Goal: Communication & Community: Share content

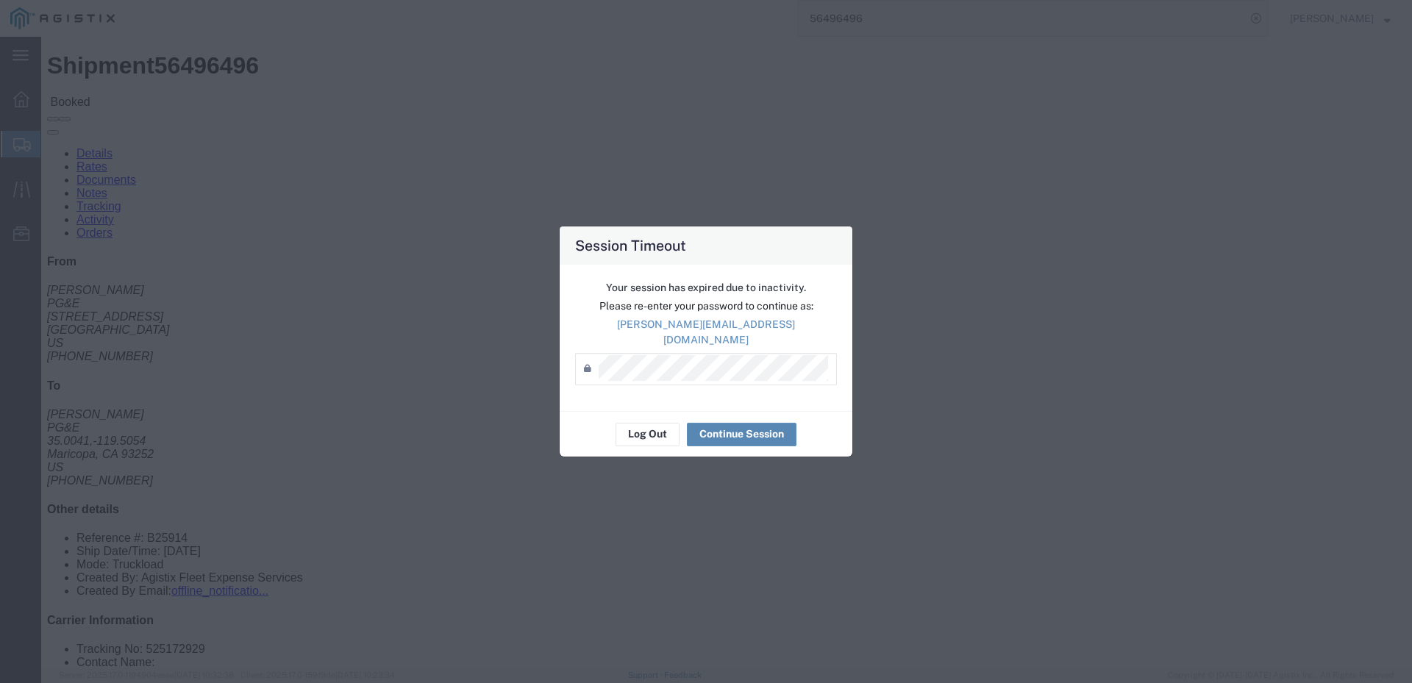
click at [737, 424] on button "Continue Session" at bounding box center [742, 435] width 110 height 24
click at [720, 428] on button "Continue Session" at bounding box center [742, 435] width 110 height 24
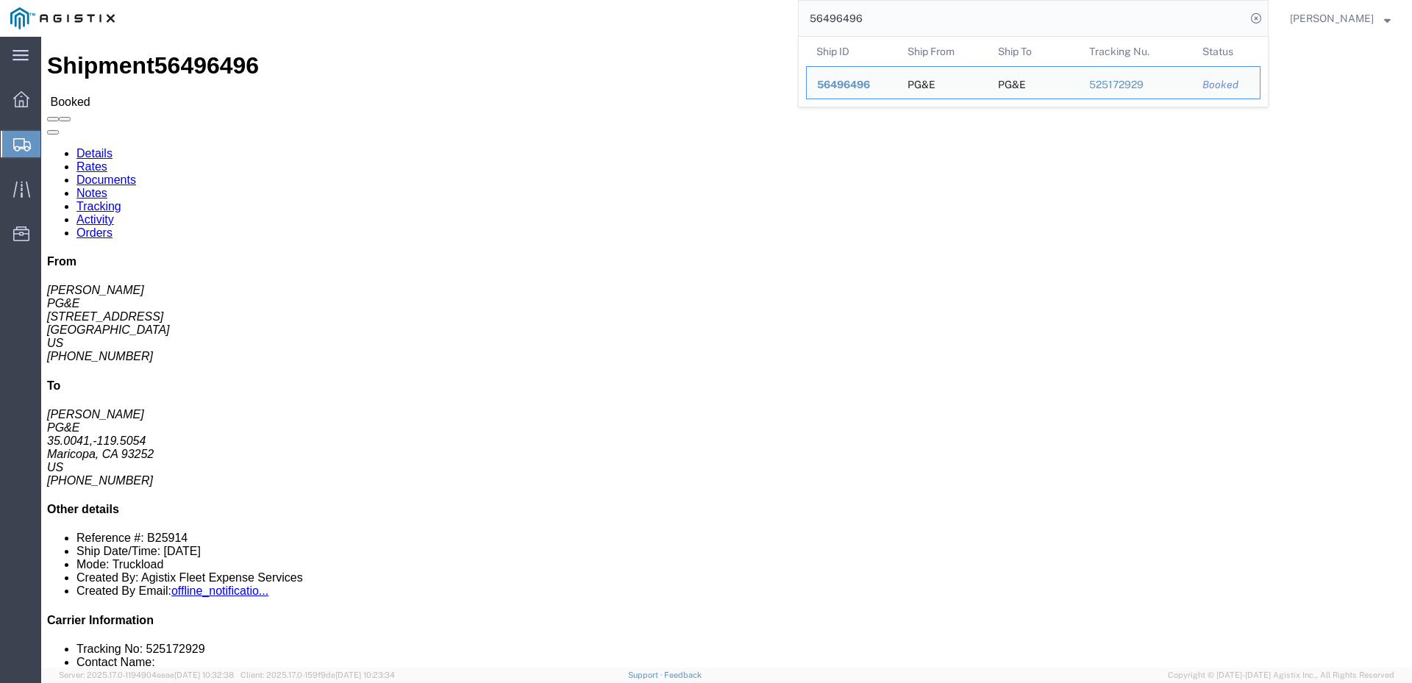
drag, startPoint x: 915, startPoint y: 18, endPoint x: 853, endPoint y: 33, distance: 64.2
click at [853, 33] on input "56496496" at bounding box center [1021, 18] width 447 height 35
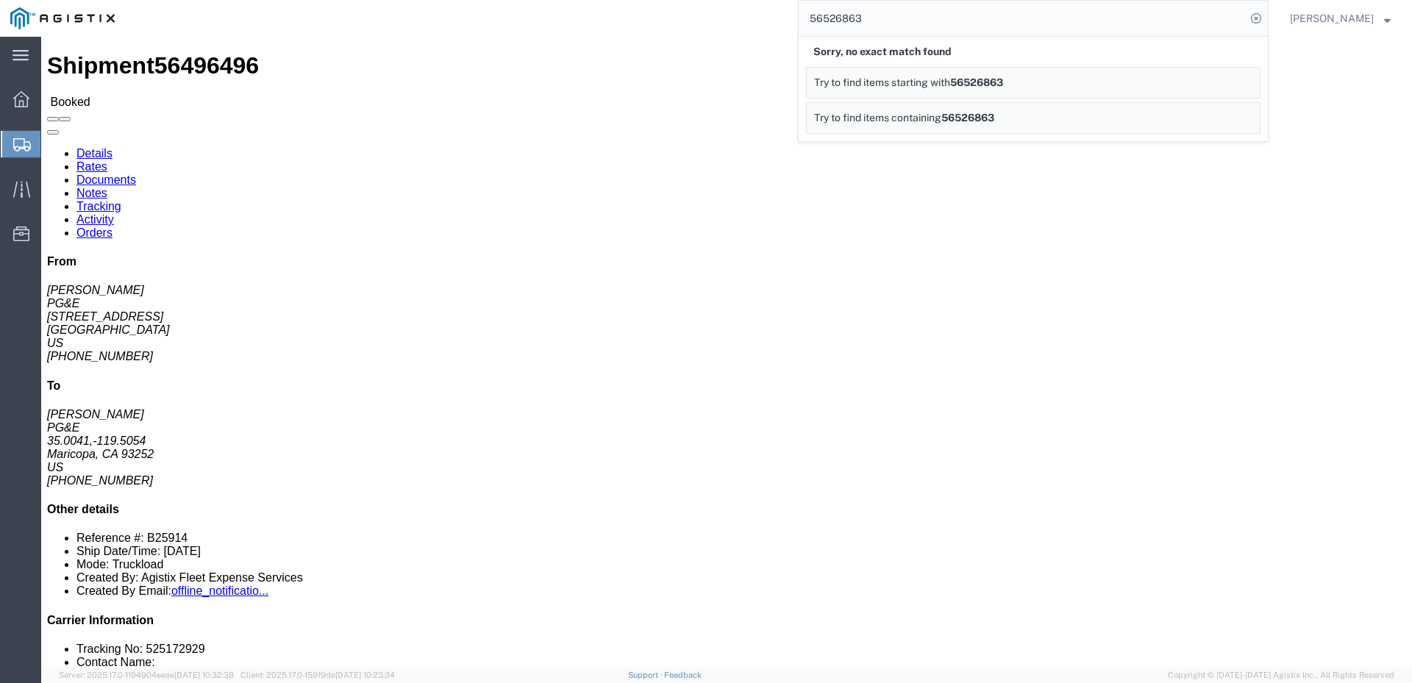
click at [884, 24] on input "56526863" at bounding box center [1021, 18] width 447 height 35
type input "56526833"
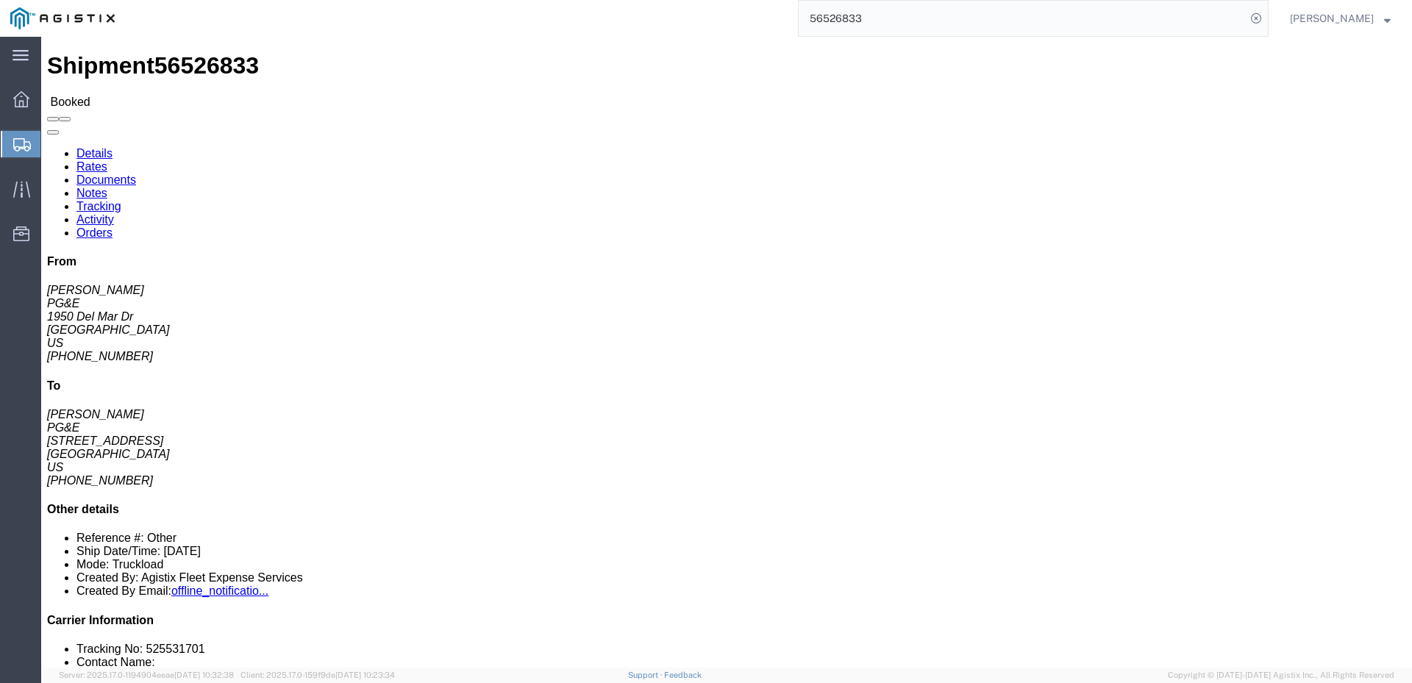
click link "Activity"
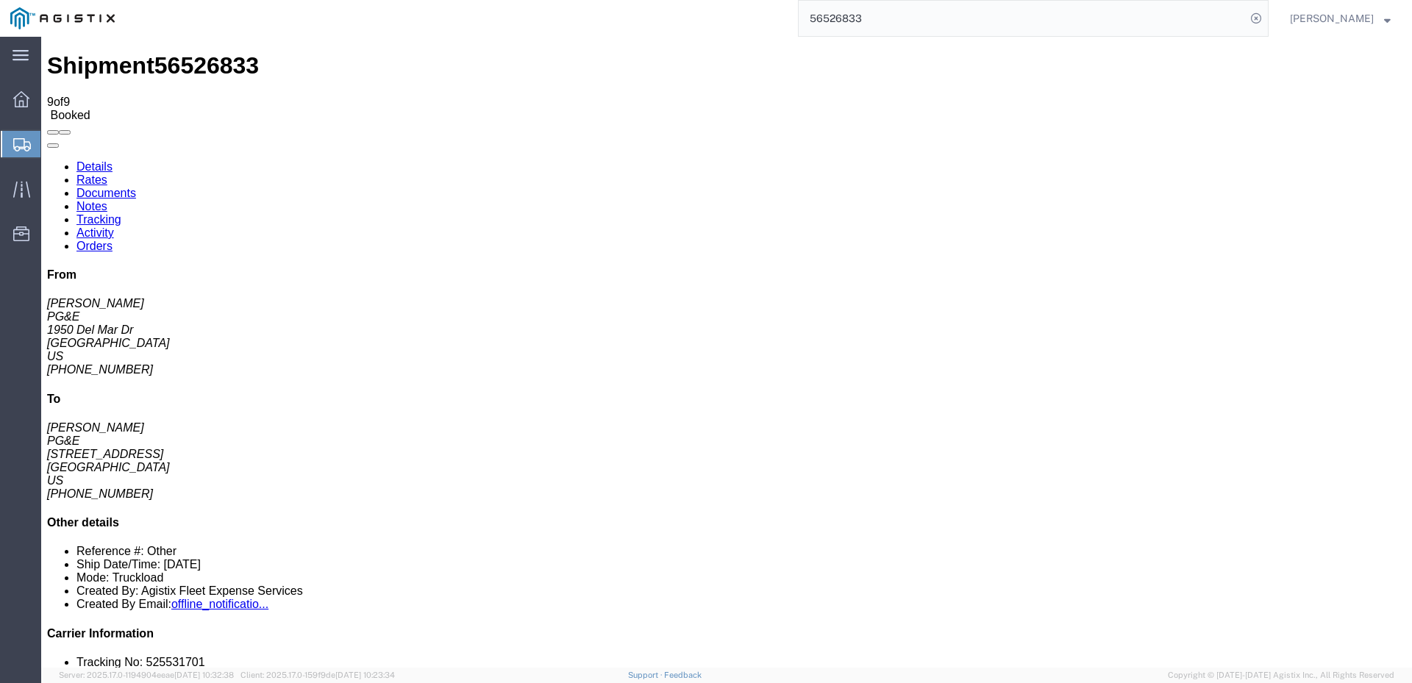
click at [89, 160] on link "Details" at bounding box center [94, 166] width 36 height 12
click span
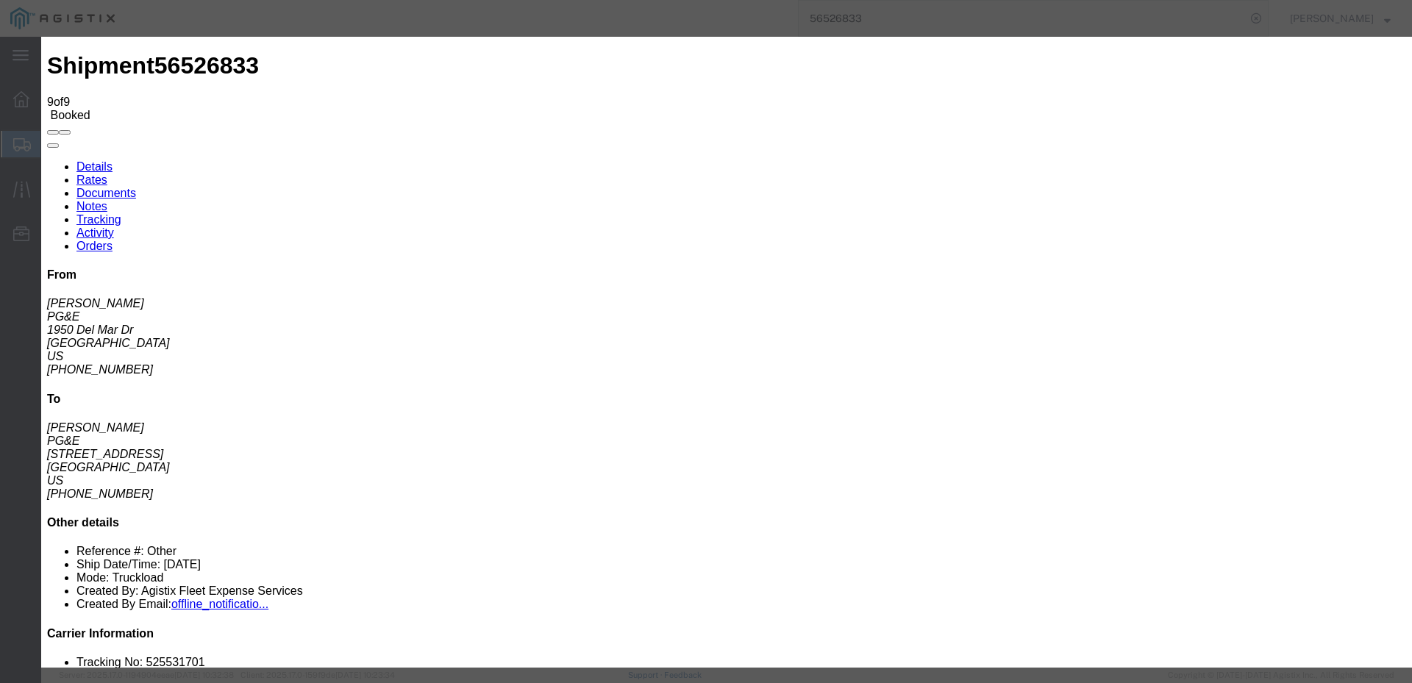
click input "text"
type input "[EMAIL_ADDRESS][DOMAIN_NAME]"
click input "PGE Fleet Bill Of Lading"
checkbox input "true"
click button "Send"
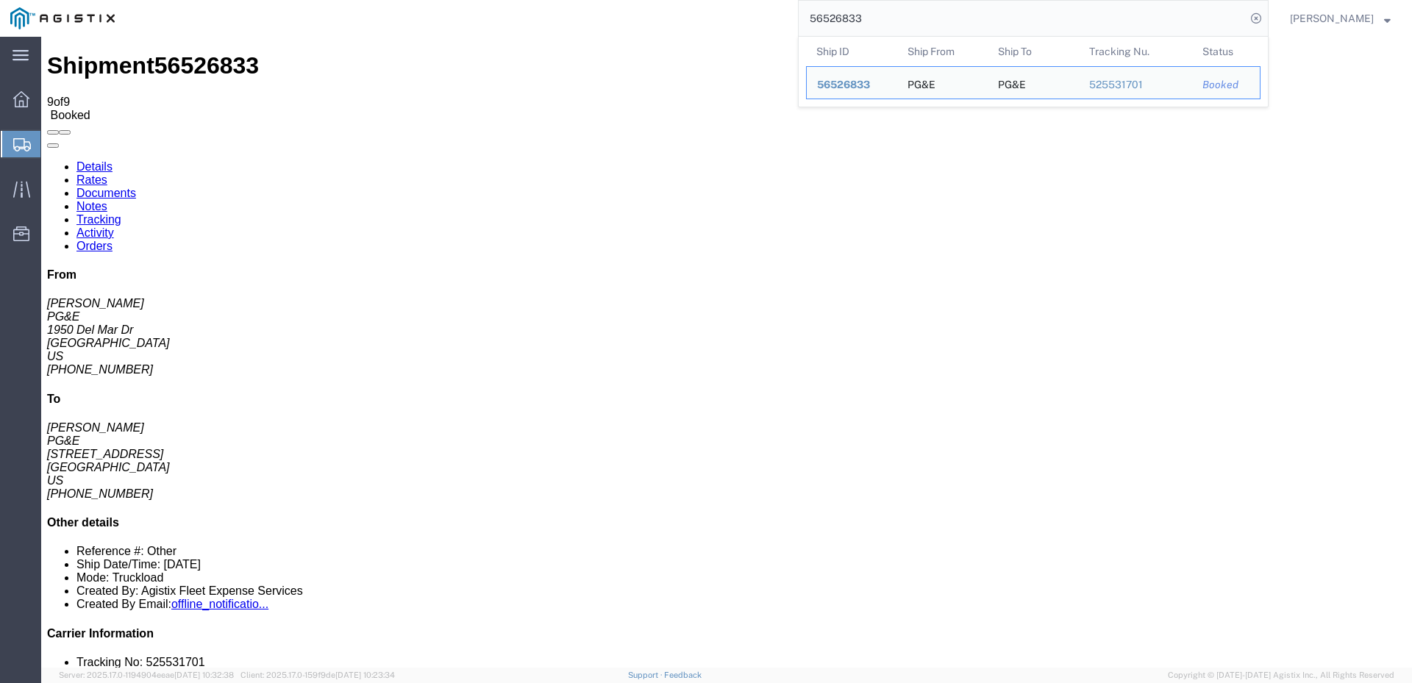
drag, startPoint x: 857, startPoint y: 19, endPoint x: 953, endPoint y: 11, distance: 95.9
click at [953, 11] on input "56526833" at bounding box center [1021, 18] width 447 height 35
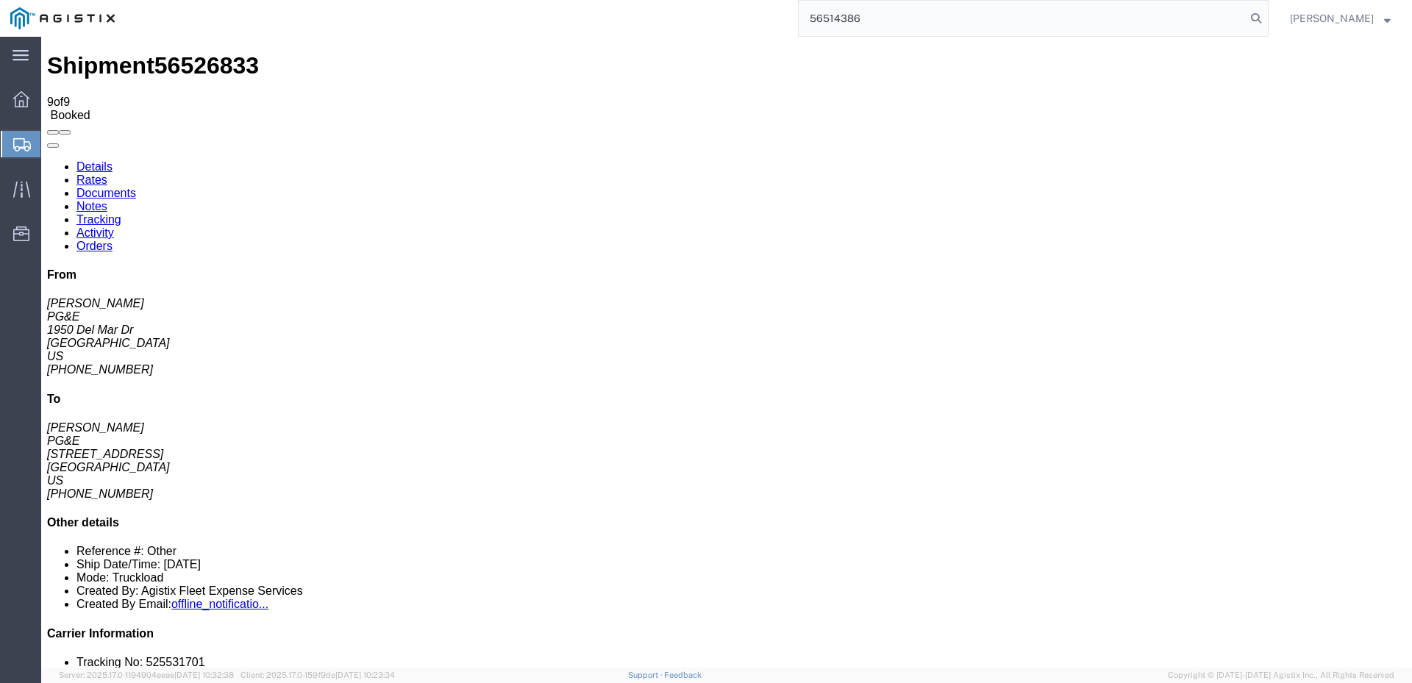
type input "56514386"
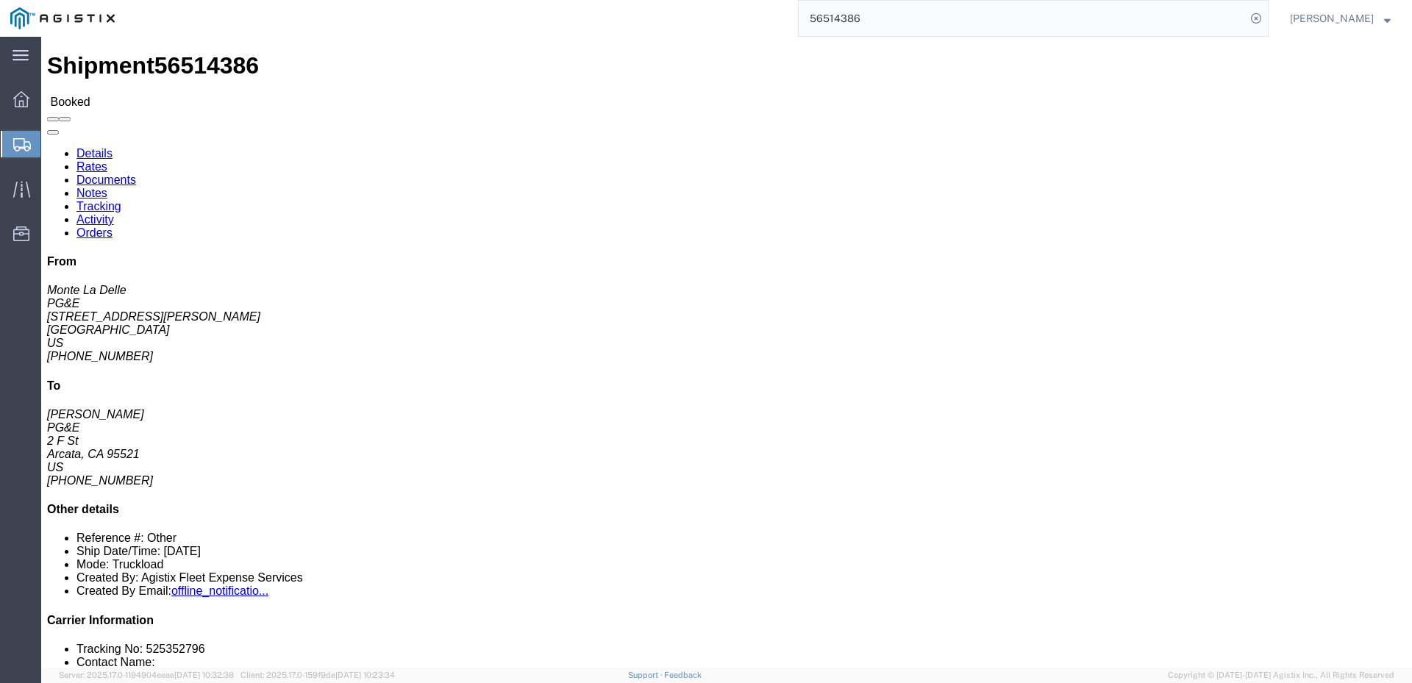
click span
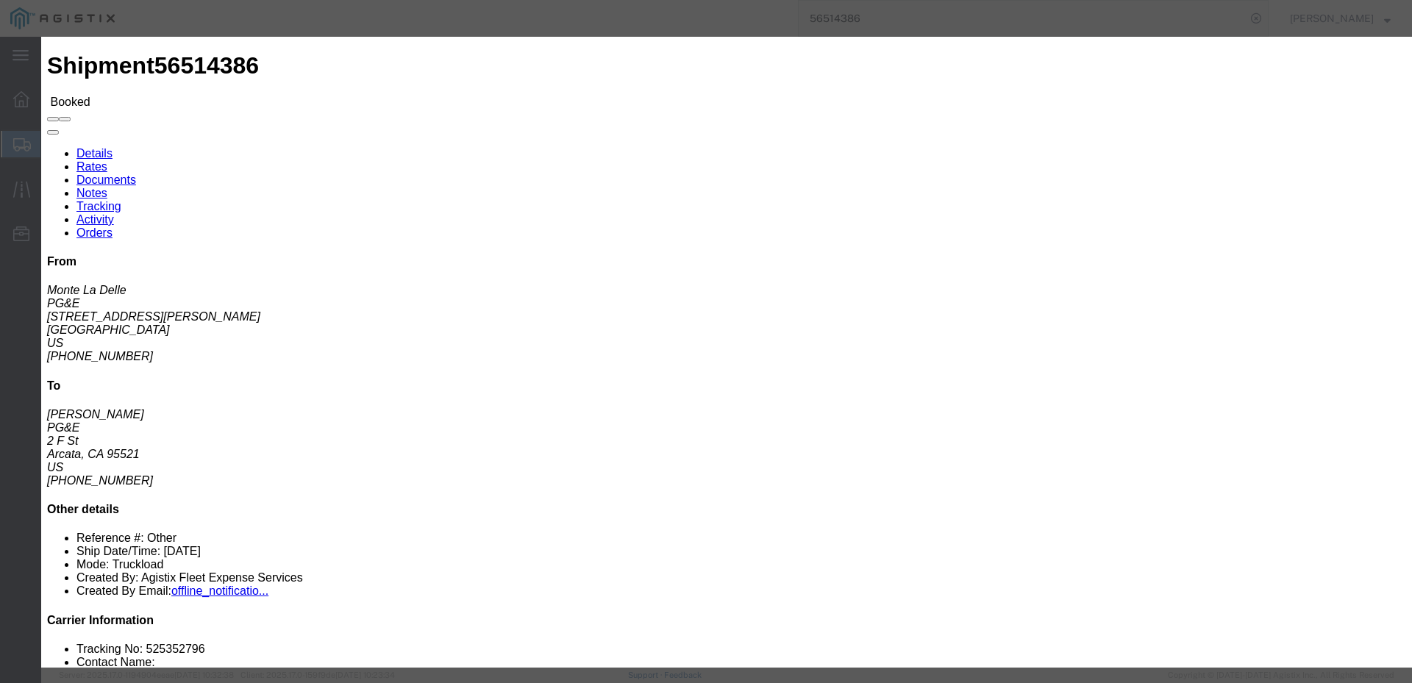
click input "text"
type input "[EMAIL_ADDRESS][DOMAIN_NAME]"
click input "PGE Fleet Bill Of Lading"
checkbox input "true"
click button "Send"
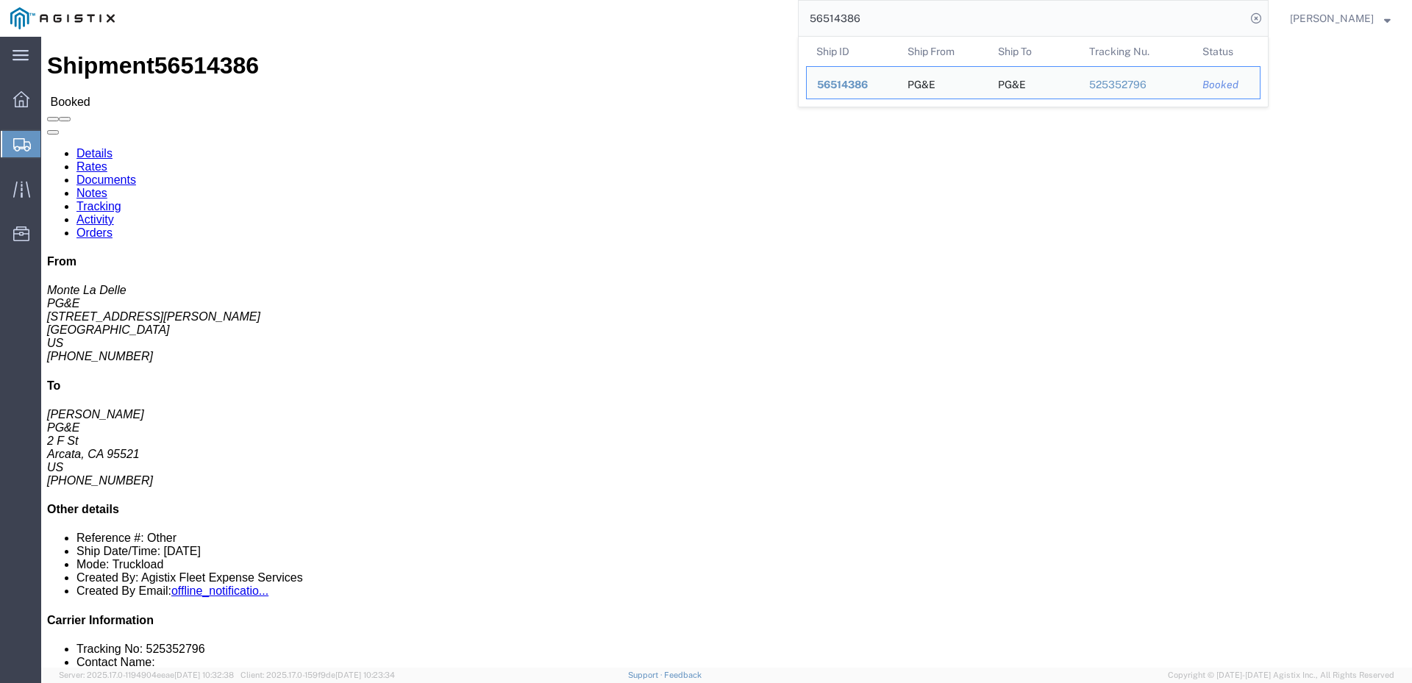
click at [884, 21] on input "56514386" at bounding box center [1021, 18] width 447 height 35
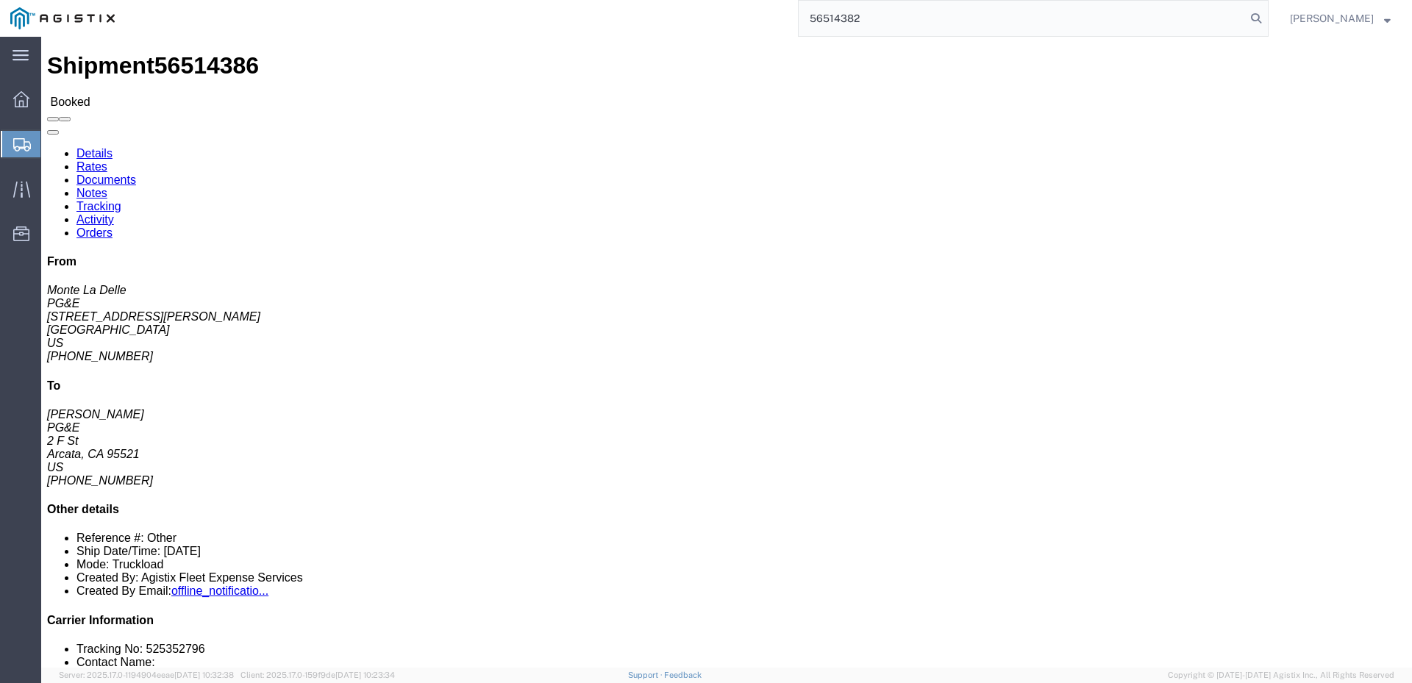
type input "56514382"
click span
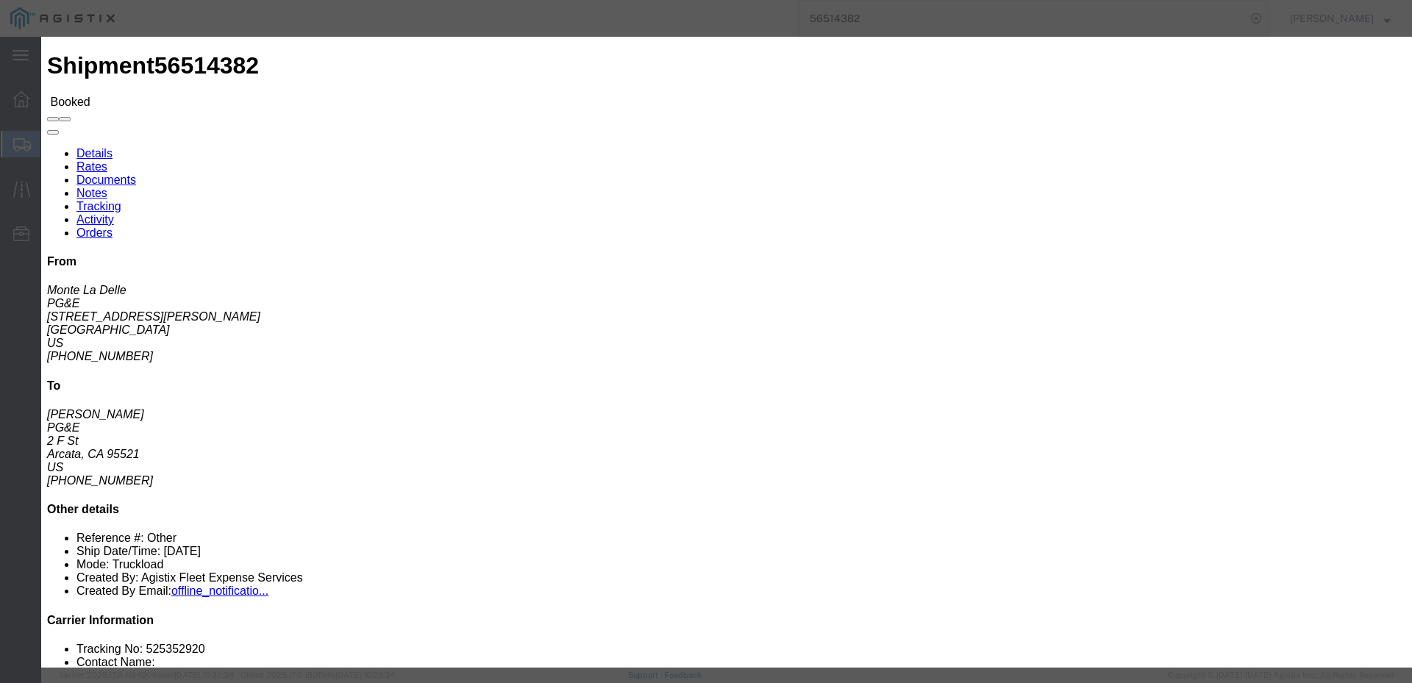
click input "text"
type input "[EMAIL_ADDRESS][DOMAIN_NAME]"
click input "PGE Fleet Bill Of Lading"
checkbox input "true"
click button "Send"
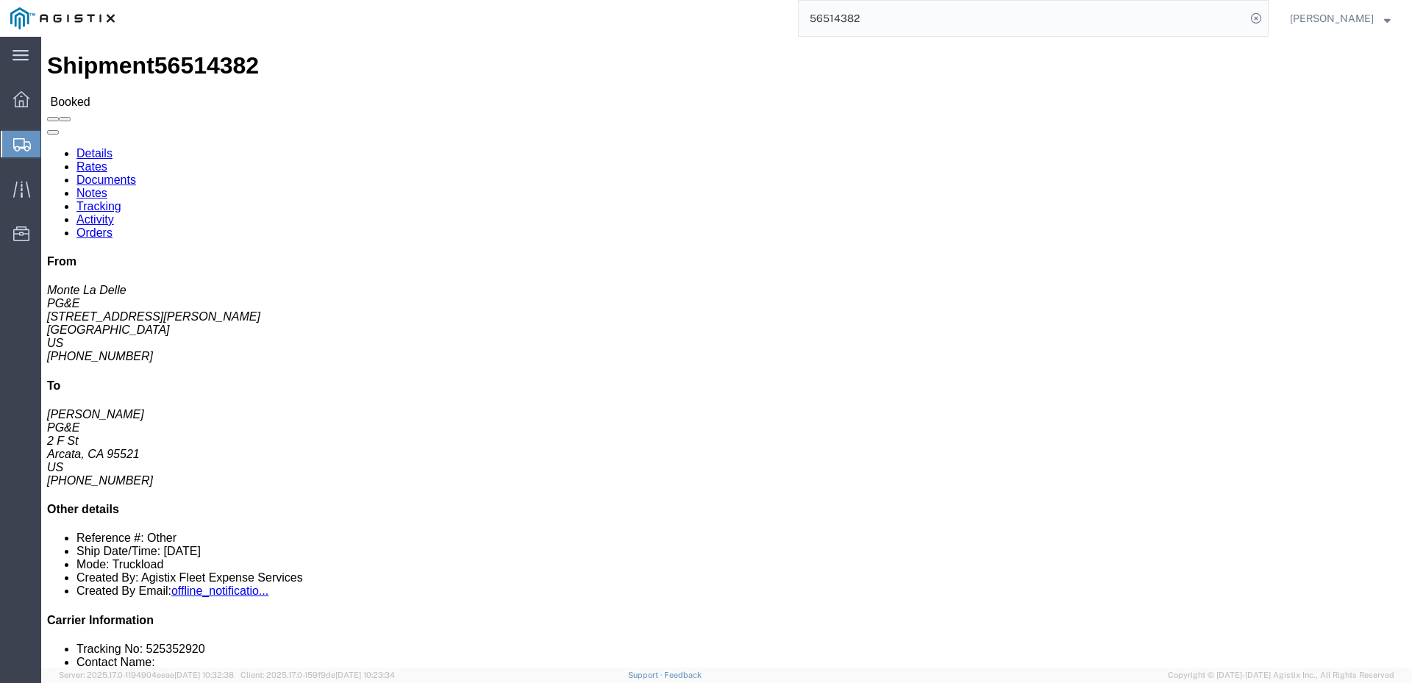
click at [902, 22] on input "56514382" at bounding box center [1021, 18] width 447 height 35
type input "56514375"
click span
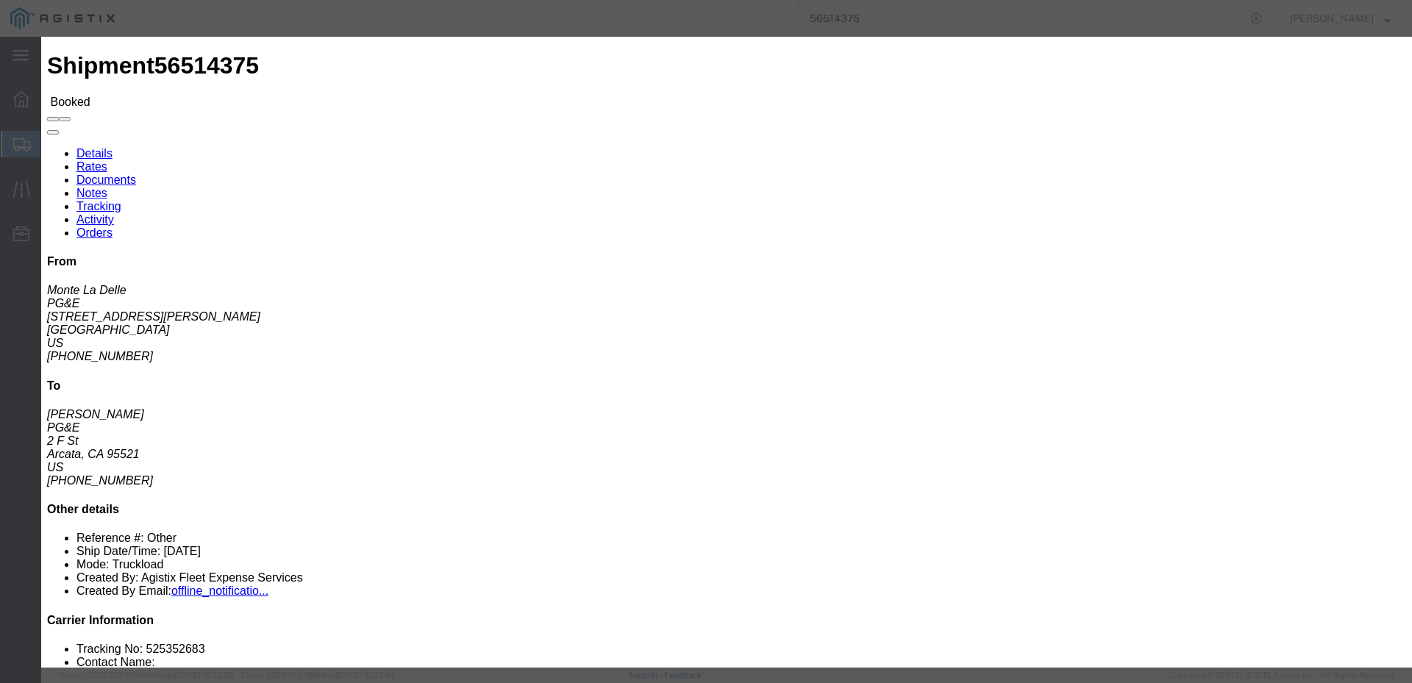
click input "text"
type input "Enter Email Address"
click input "PGE Fleet Bill Of Lading"
checkbox input "true"
click input "text"
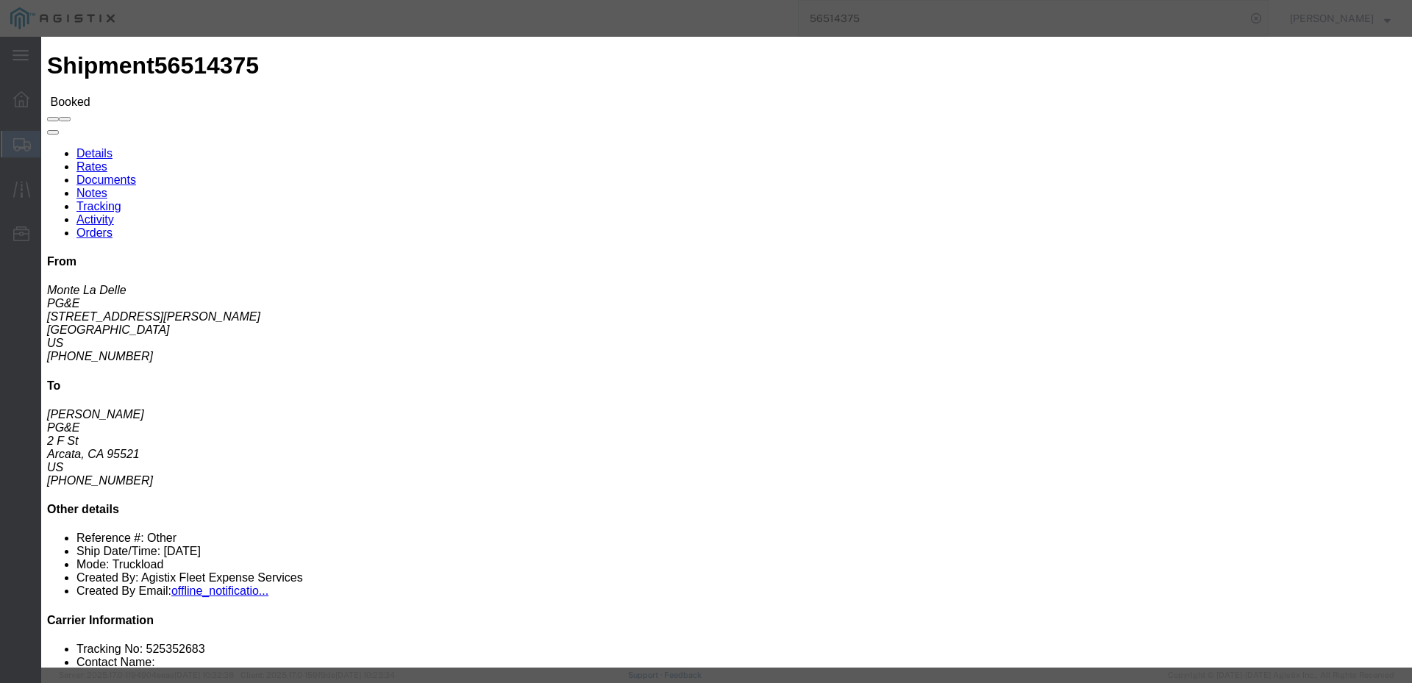
type input "[EMAIL_ADDRESS][DOMAIN_NAME]"
click button "Send"
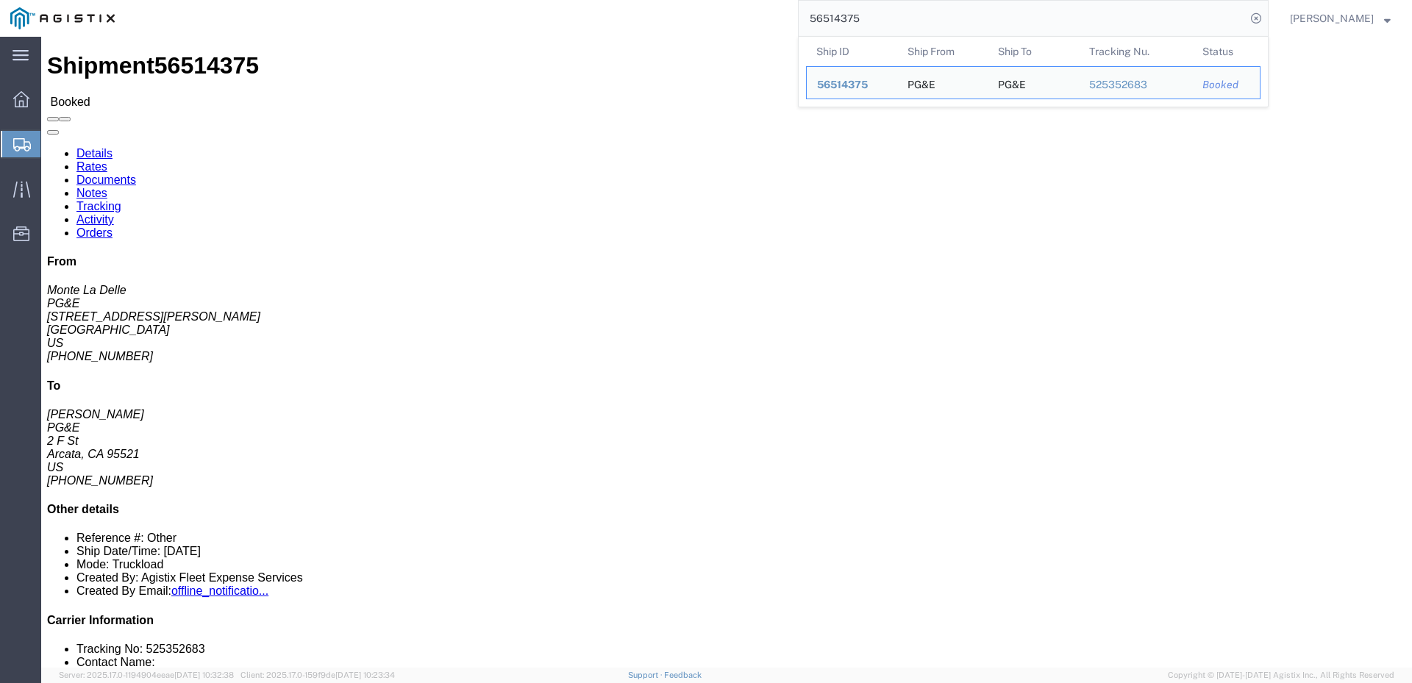
click at [889, 18] on input "56514375" at bounding box center [1021, 18] width 447 height 35
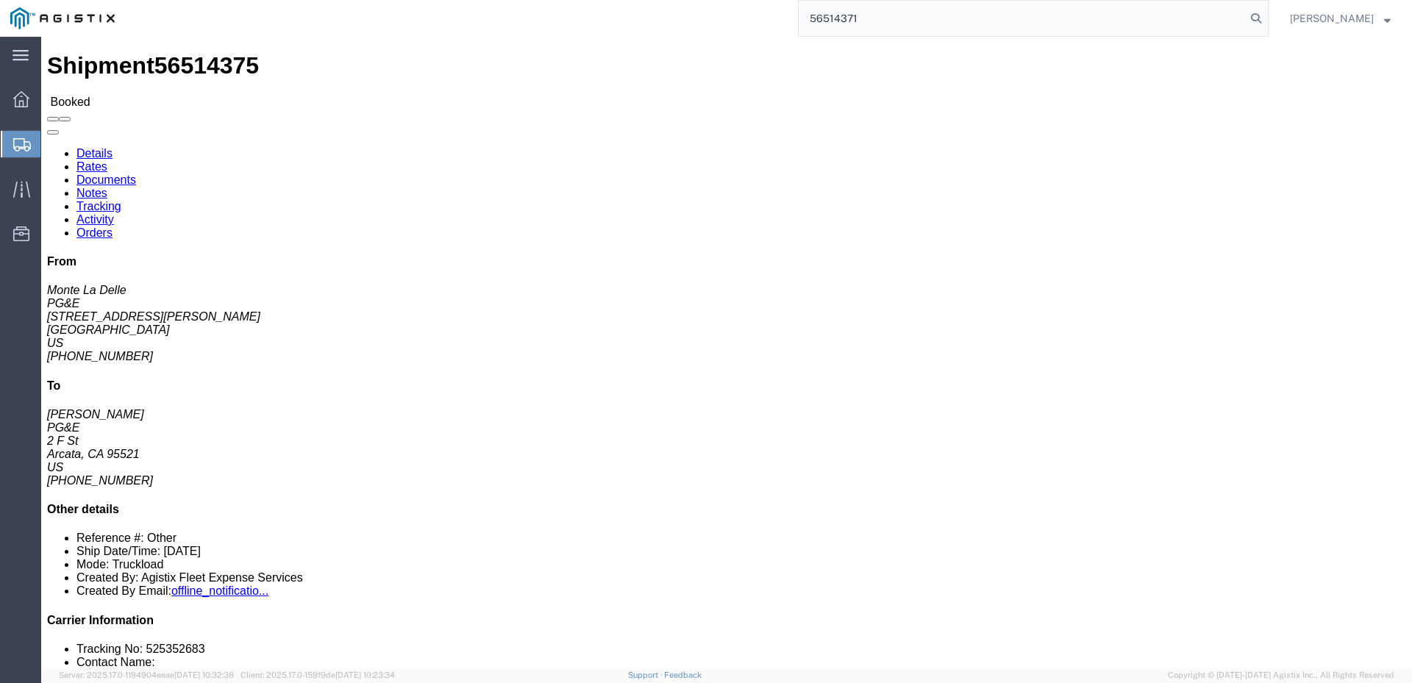
type input "56514371"
click span
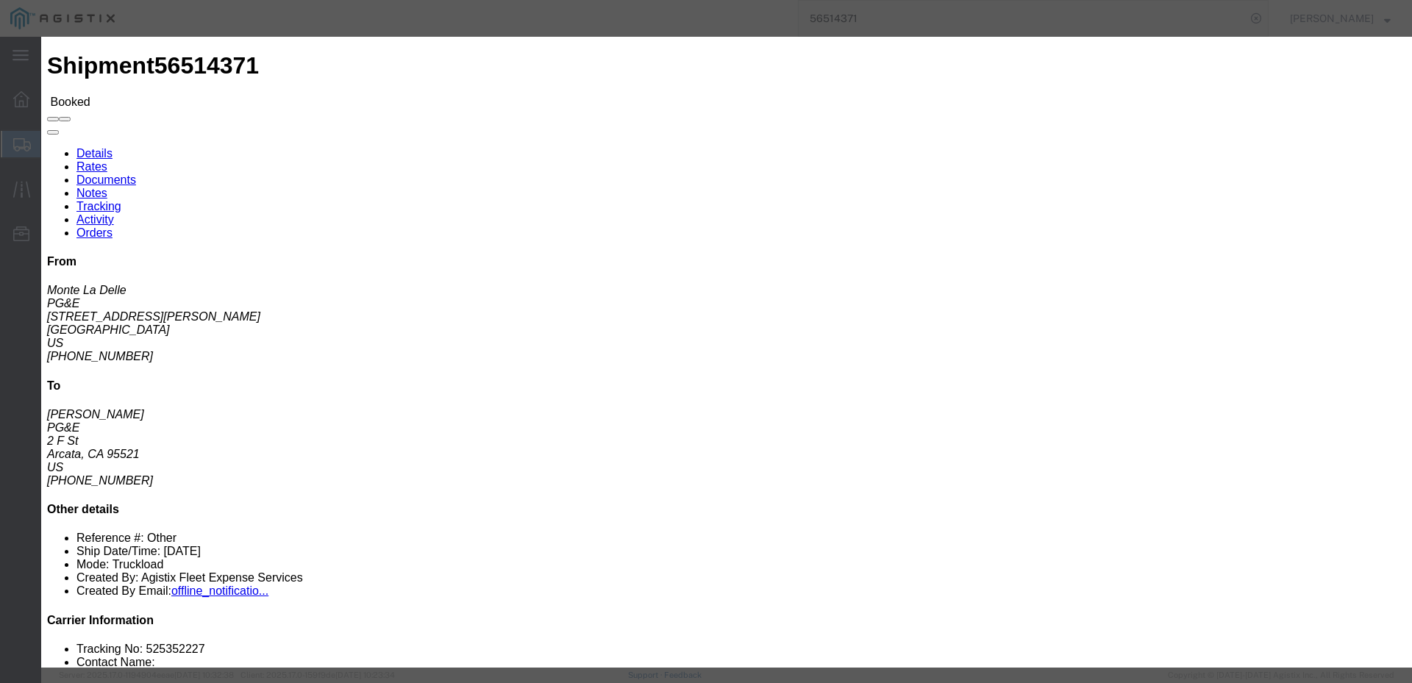
click input "text"
type input "[EMAIL_ADDRESS][DOMAIN_NAME]"
click input "PGE Fleet Bill Of Lading"
checkbox input "true"
click button "Send"
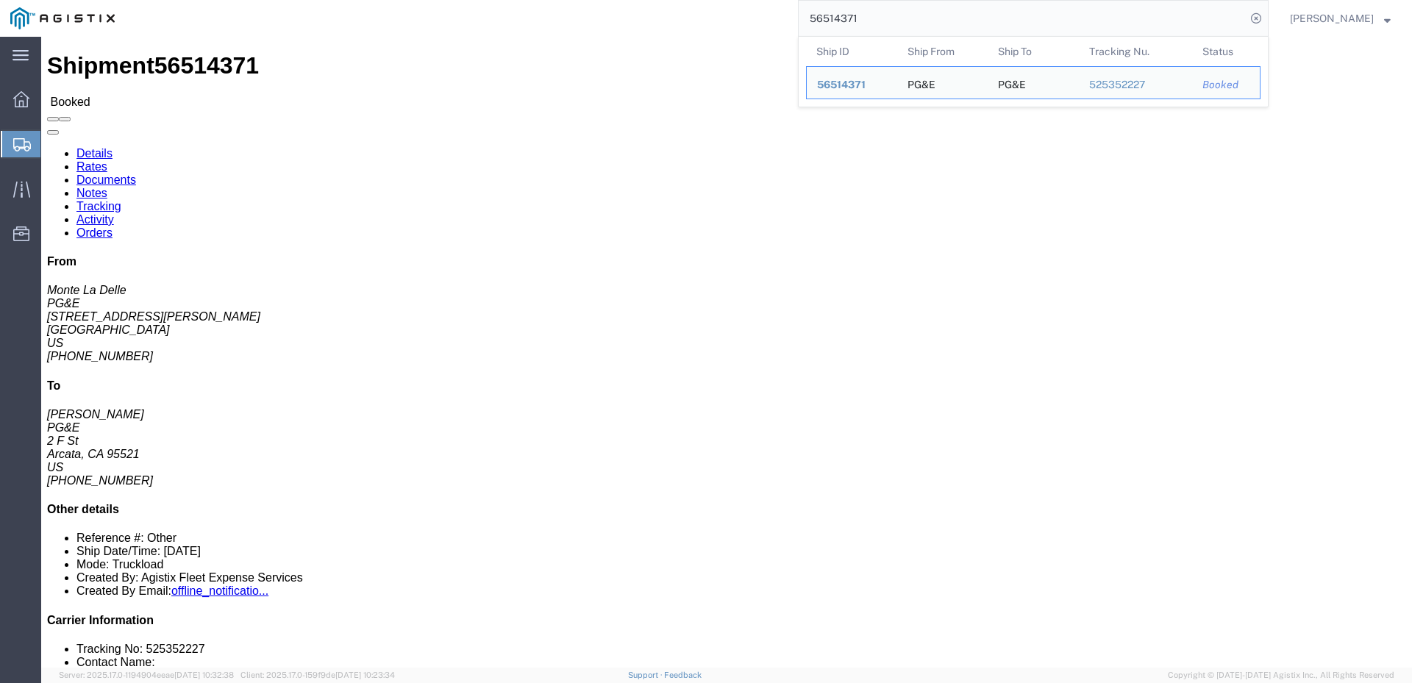
drag, startPoint x: 895, startPoint y: 21, endPoint x: 857, endPoint y: 21, distance: 38.2
click at [857, 21] on input "56514371" at bounding box center [1021, 18] width 447 height 35
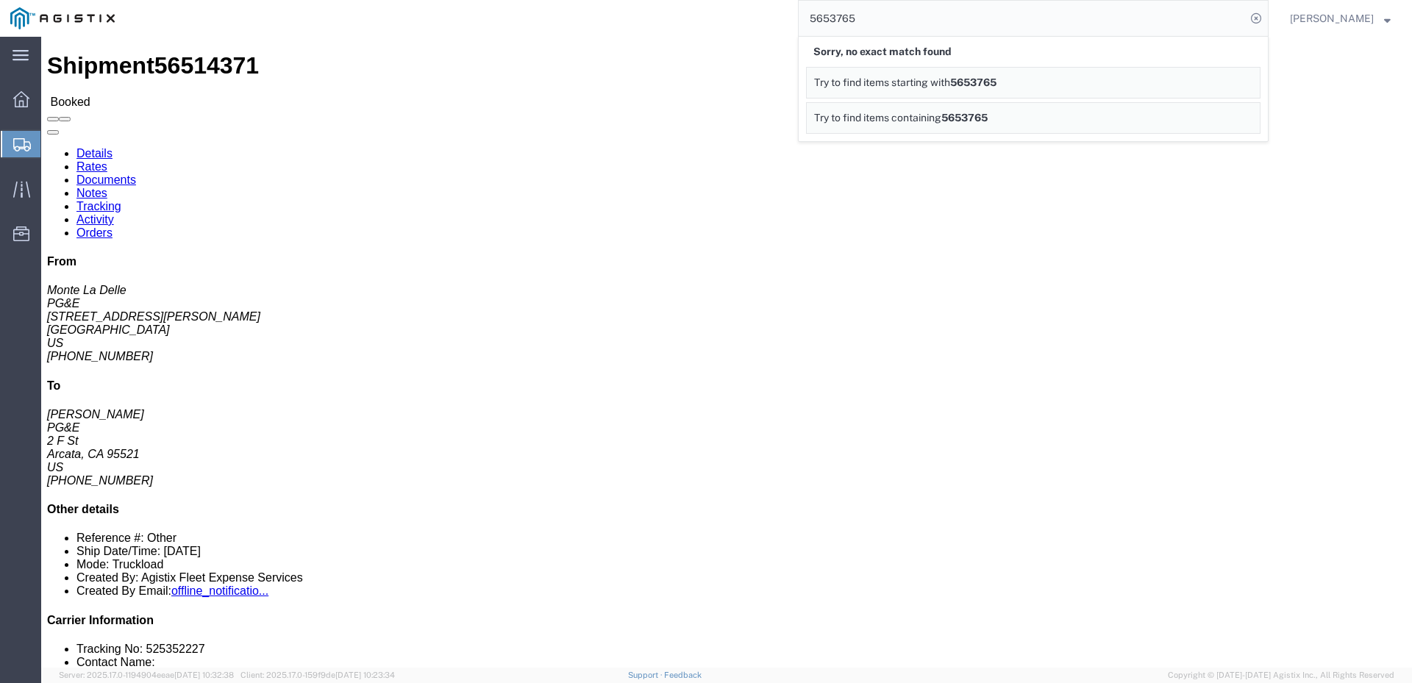
drag, startPoint x: 907, startPoint y: 24, endPoint x: 853, endPoint y: 30, distance: 54.1
click at [853, 30] on input "5653765" at bounding box center [1021, 18] width 447 height 35
type input "56525551"
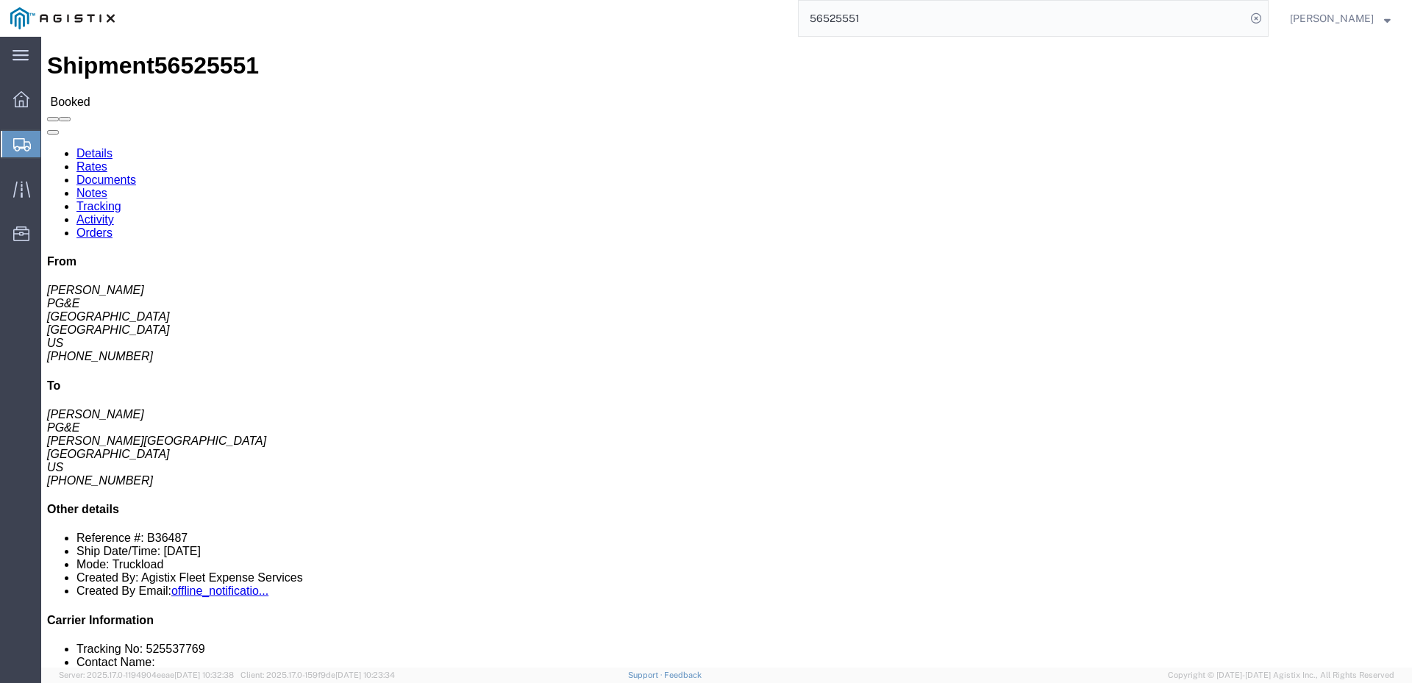
click link "Activity"
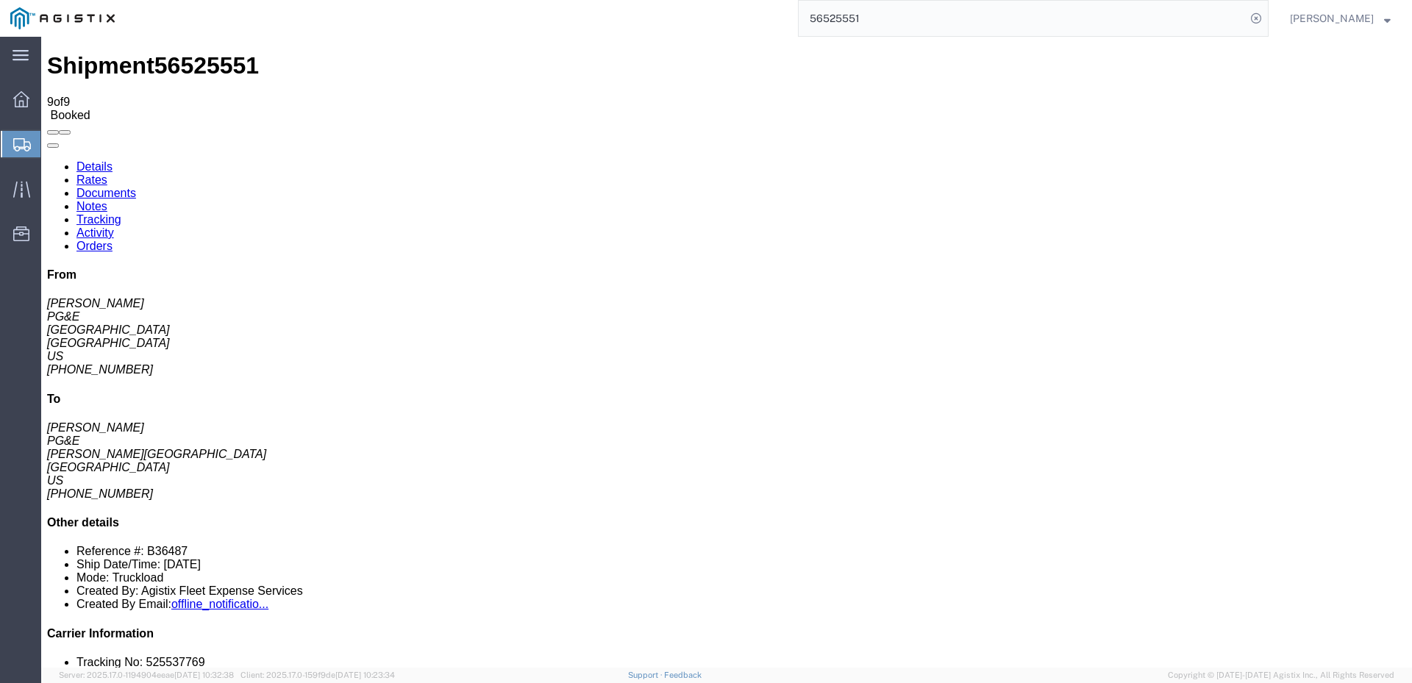
click at [96, 160] on link "Details" at bounding box center [94, 166] width 36 height 12
click span
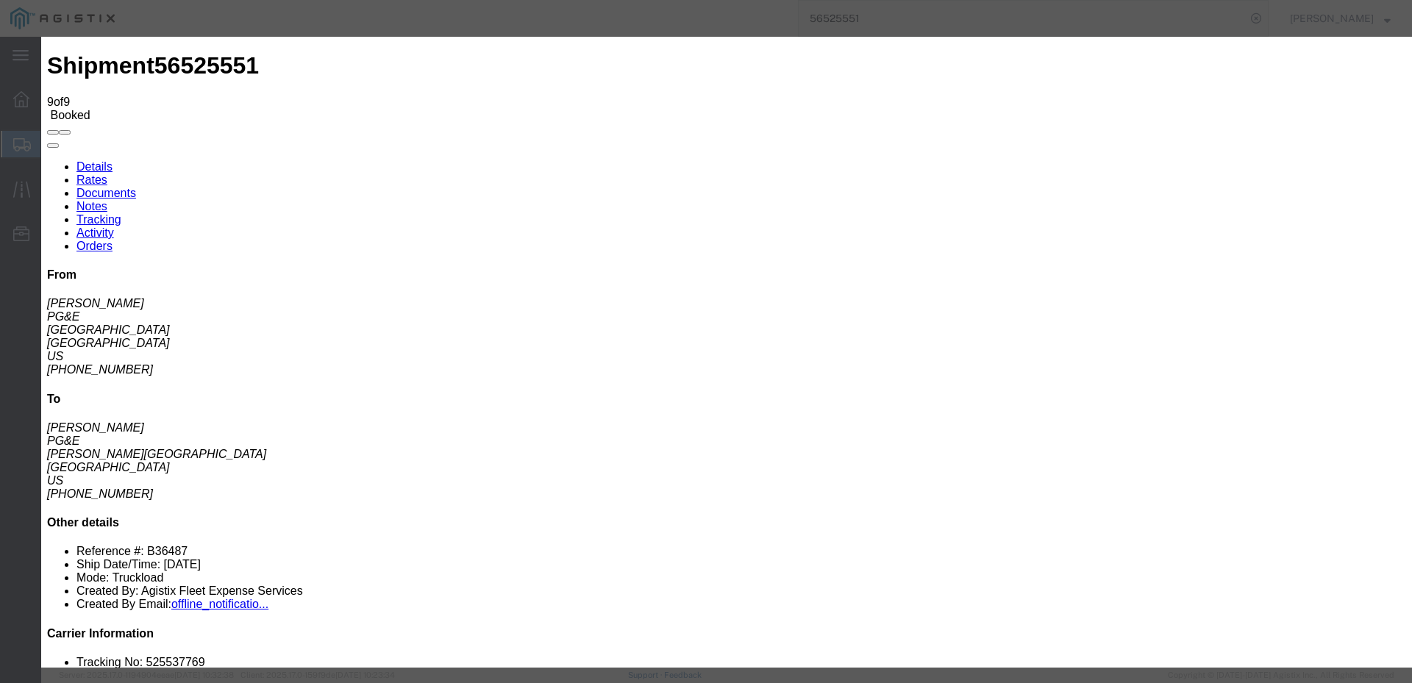
click input "text"
type input "[EMAIL_ADDRESS][DOMAIN_NAME]"
click input "PGE Fleet Bill Of Lading"
checkbox input "true"
click button "Send"
